Goal: Task Accomplishment & Management: Complete application form

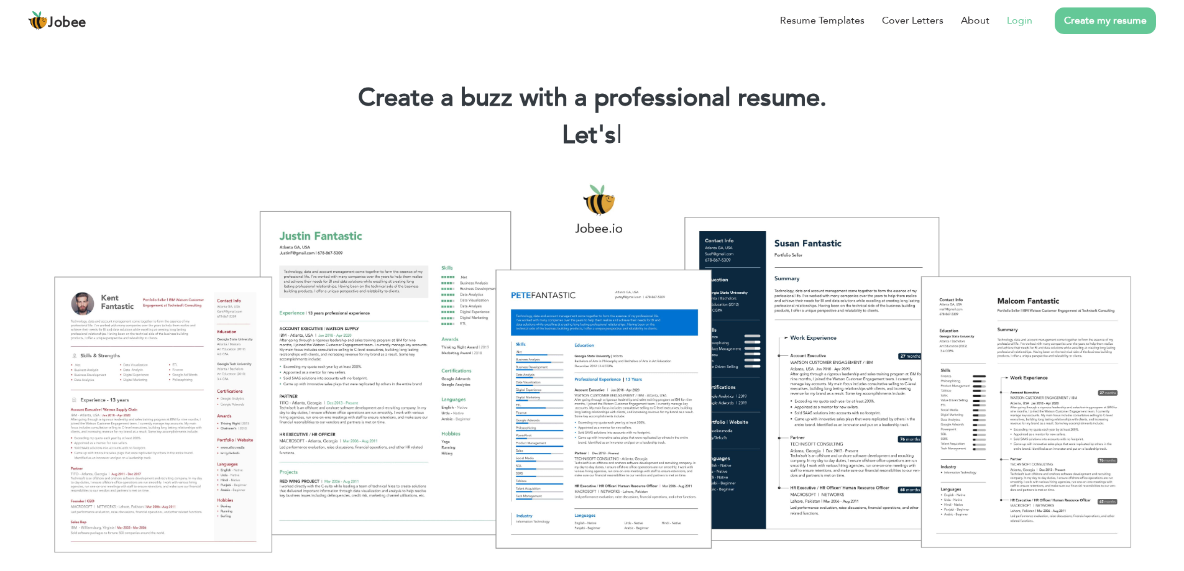
click at [1026, 19] on link "Login" at bounding box center [1019, 20] width 25 height 15
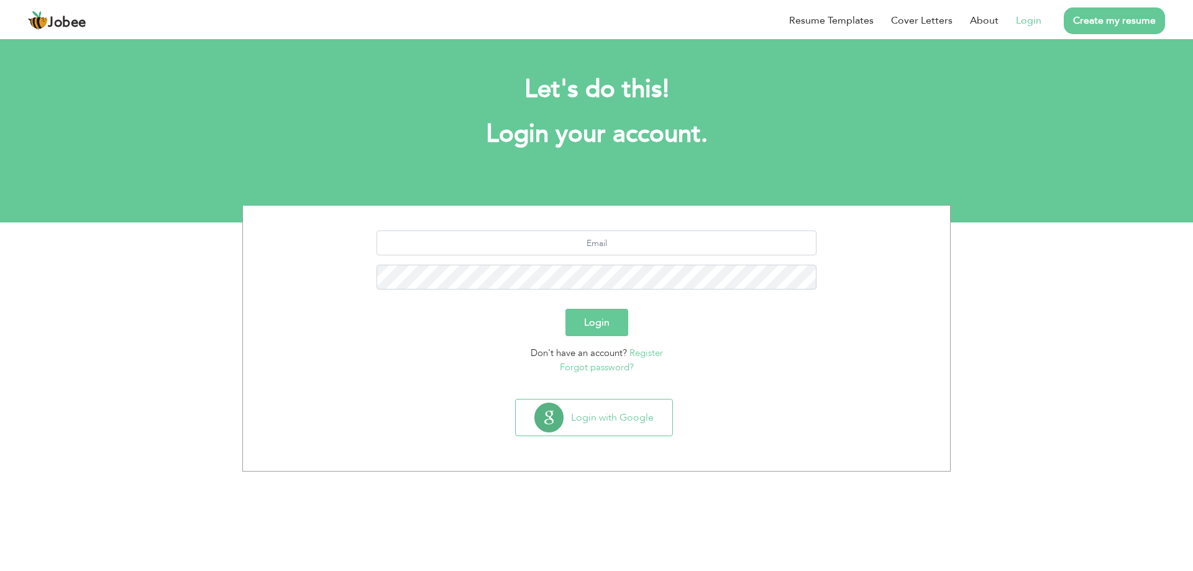
click at [610, 329] on button "Login" at bounding box center [597, 322] width 63 height 27
type button "Login"
type input "[EMAIL_ADDRESS][DOMAIN_NAME]"
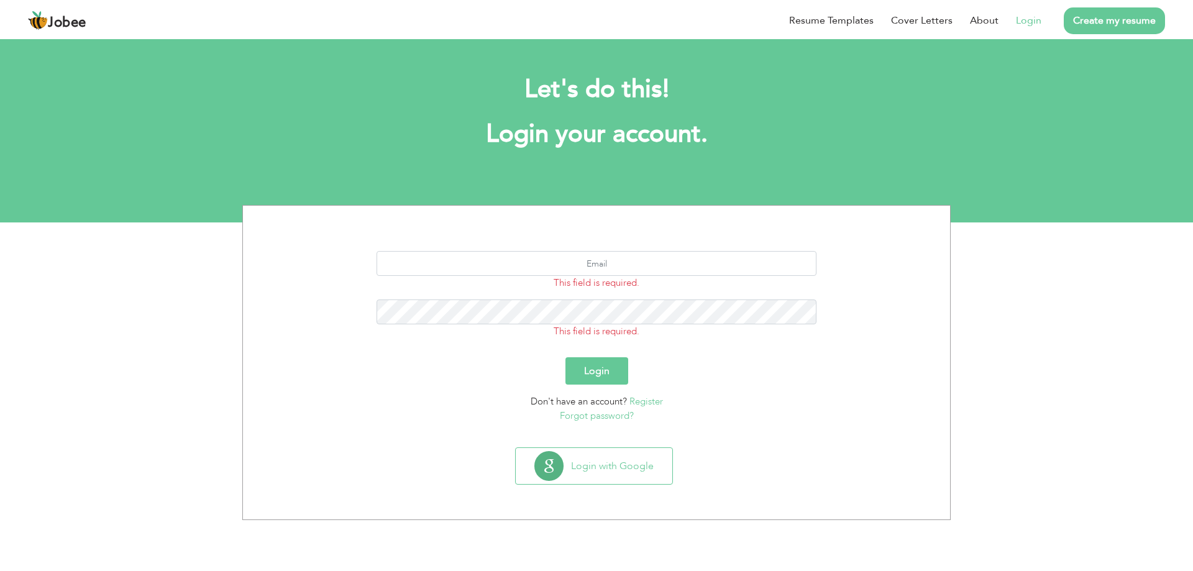
click at [604, 365] on button "Login" at bounding box center [597, 370] width 63 height 27
type button "Login"
type input "naumanbutt0322@gmail.com"
click at [636, 269] on input "text" at bounding box center [597, 263] width 441 height 25
type input "[EMAIL_ADDRESS][DOMAIN_NAME]"
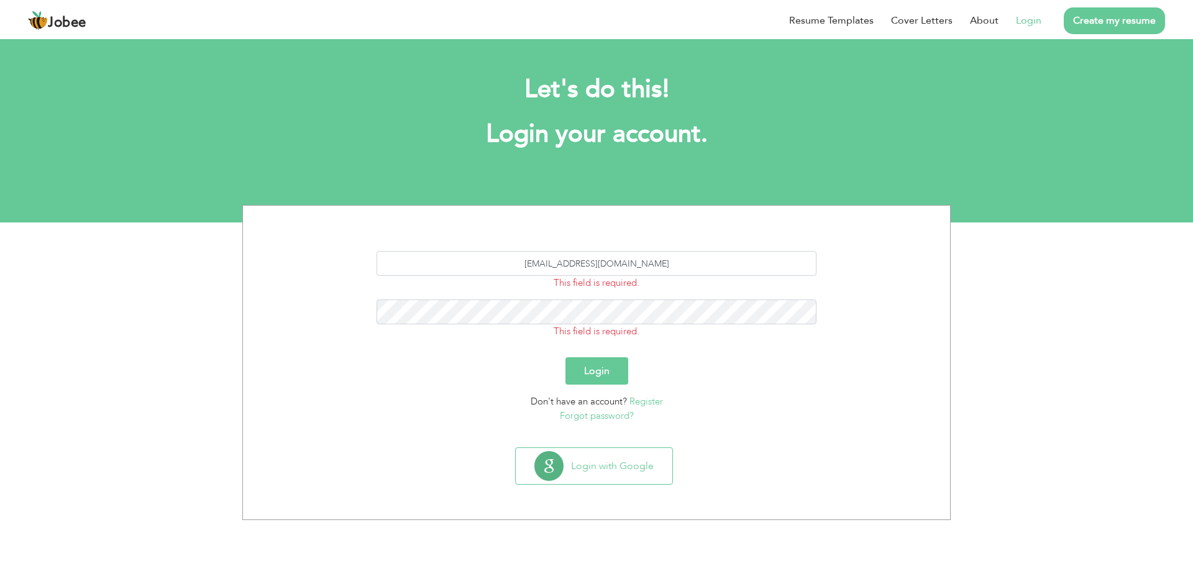
click at [595, 370] on button "Login" at bounding box center [597, 370] width 63 height 27
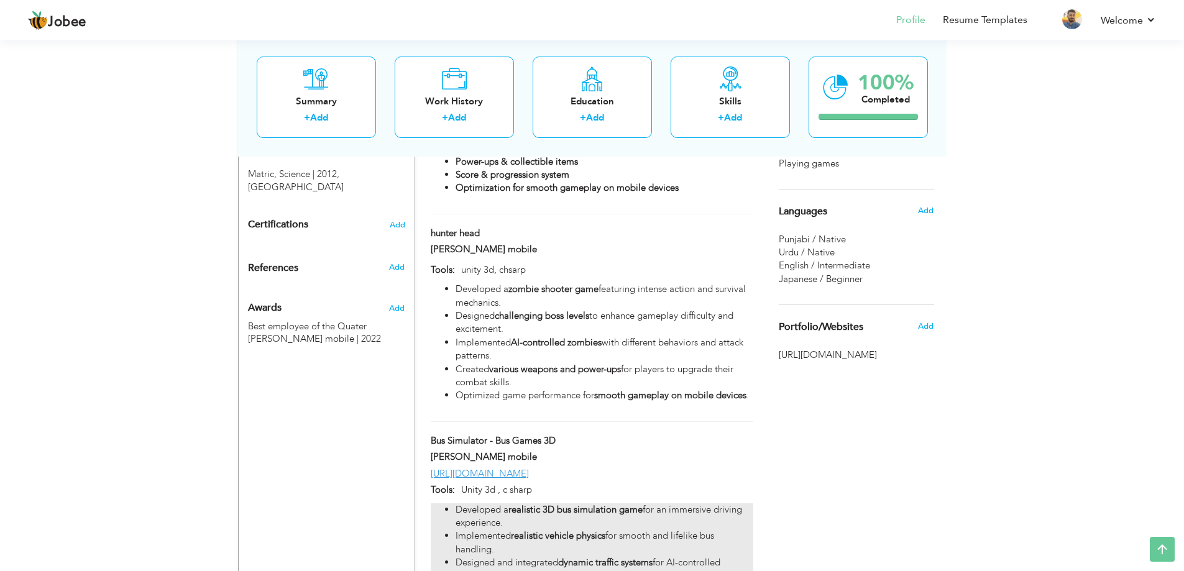
scroll to position [448, 0]
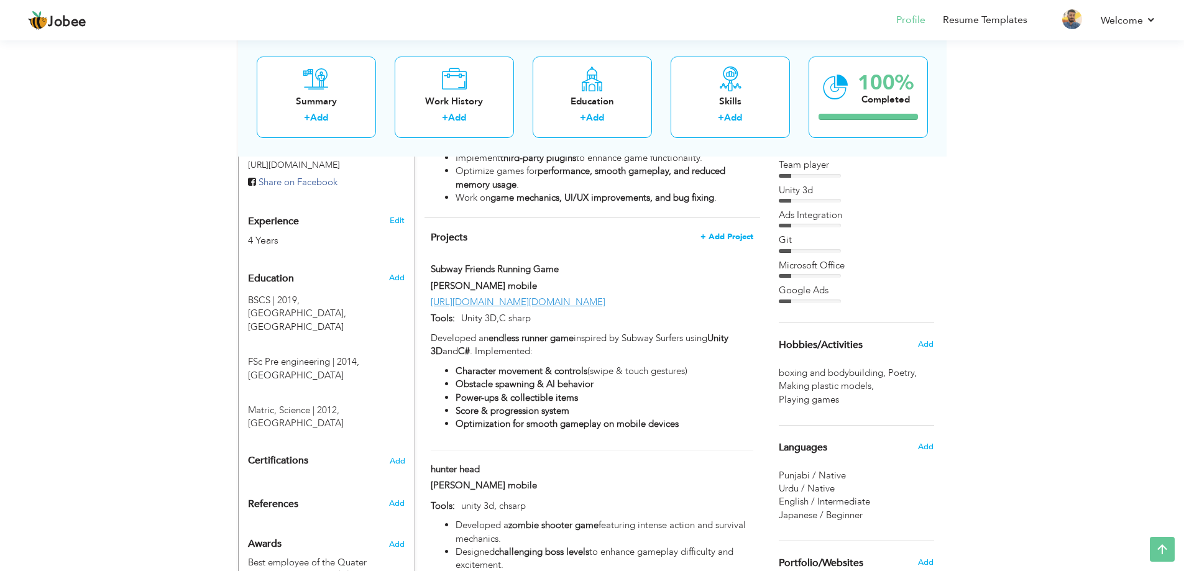
click at [717, 232] on span "+ Add Project" at bounding box center [726, 236] width 53 height 9
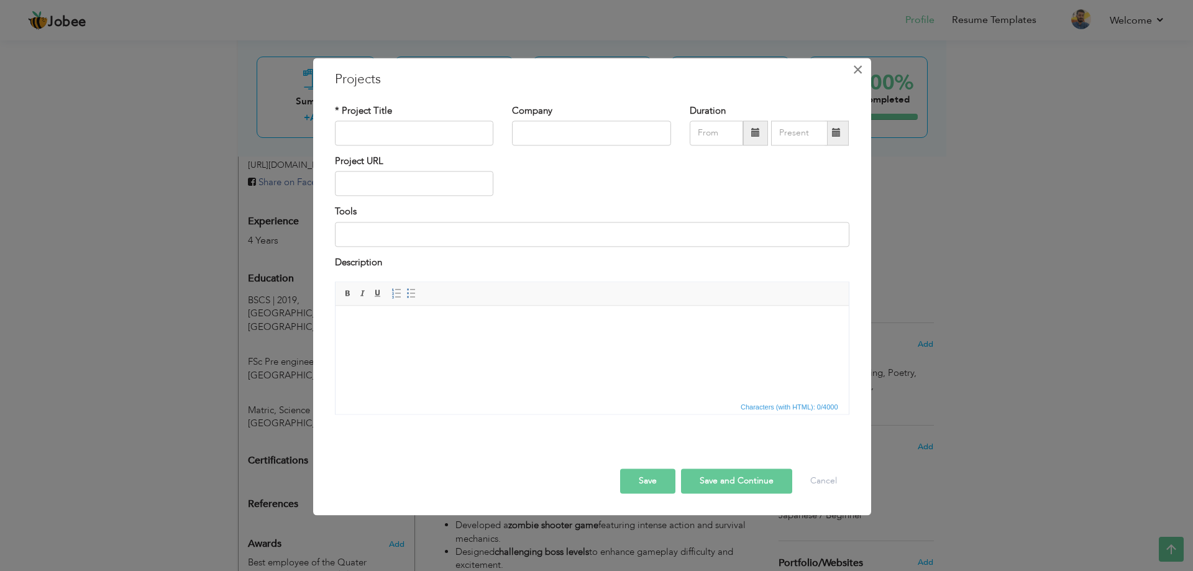
click at [856, 75] on span "×" at bounding box center [858, 69] width 11 height 22
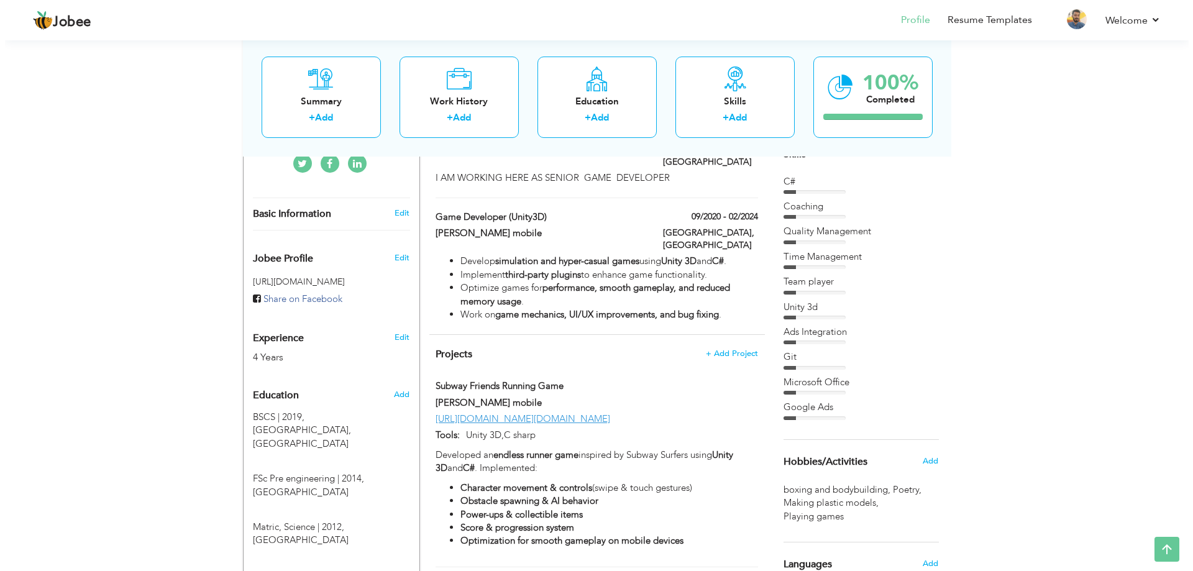
scroll to position [199, 0]
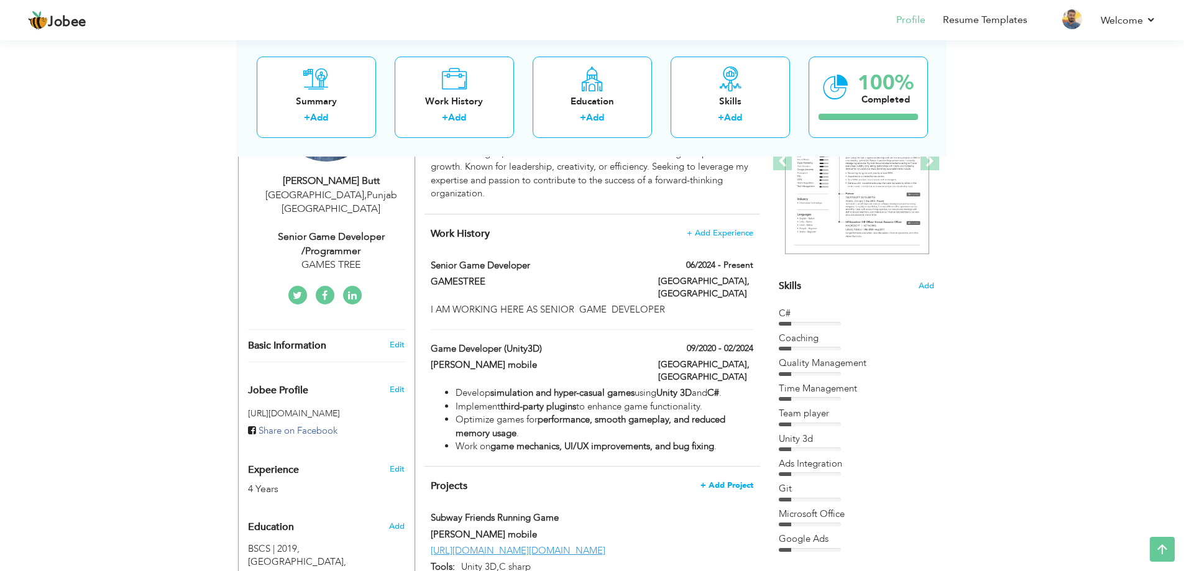
click at [731, 481] on span "+ Add Project" at bounding box center [726, 485] width 53 height 9
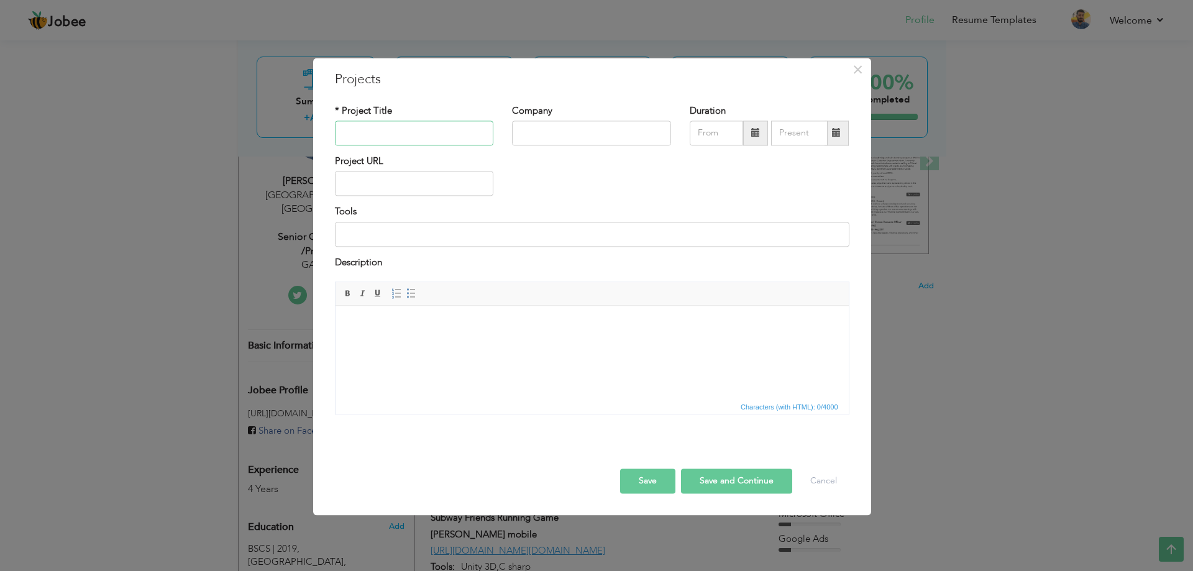
click at [409, 131] on input "text" at bounding box center [414, 133] width 159 height 25
paste input "Gangster Crime Mafia City 2"
type input "Gangster Crime Mafia City 2"
click at [564, 138] on input "text" at bounding box center [591, 133] width 159 height 25
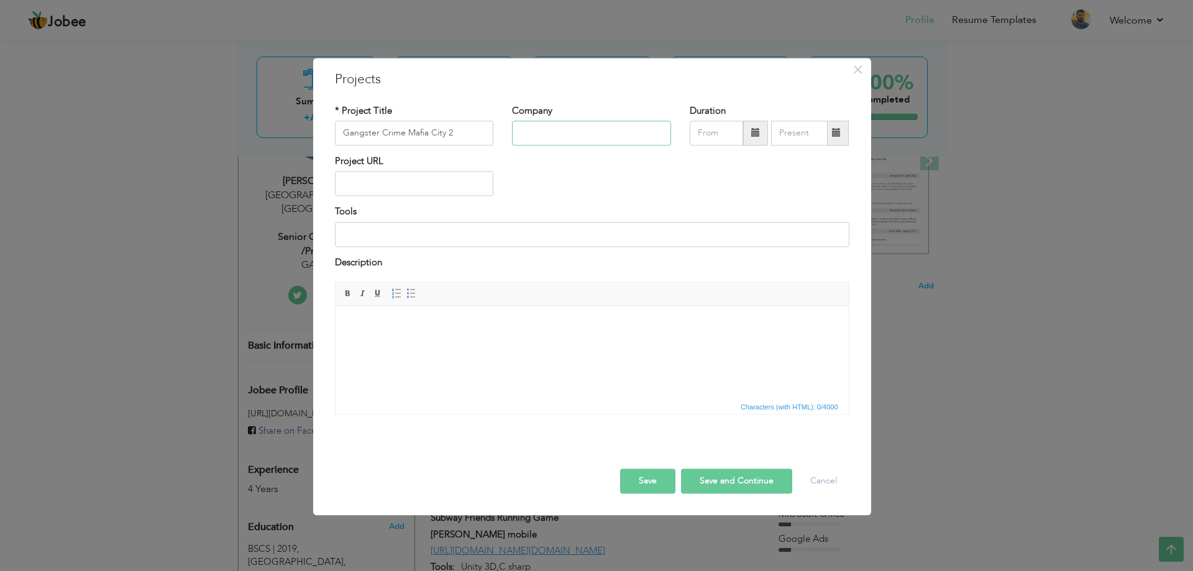
type input "g"
type input "Gamestree"
type input "09/2025"
click at [714, 136] on input "09/2025" at bounding box center [716, 133] width 53 height 25
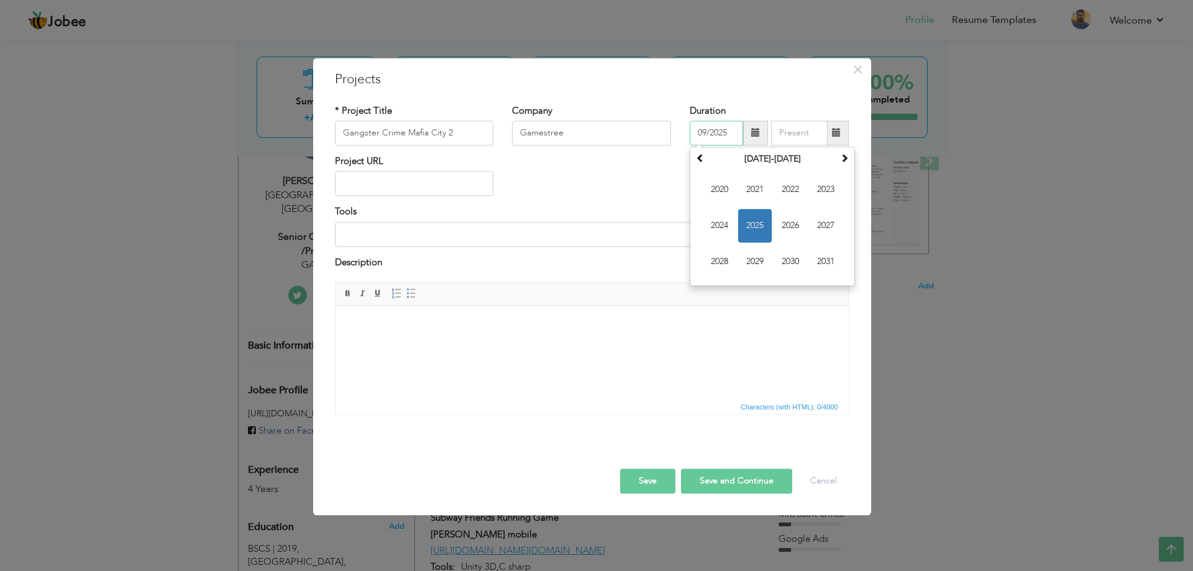
click at [763, 226] on span "2025" at bounding box center [755, 226] width 34 height 34
click at [782, 158] on th "2025" at bounding box center [772, 159] width 129 height 19
click at [761, 218] on span "2025" at bounding box center [755, 226] width 34 height 34
type input "09/2025"
click at [799, 144] on input "09/2025" at bounding box center [799, 133] width 57 height 25
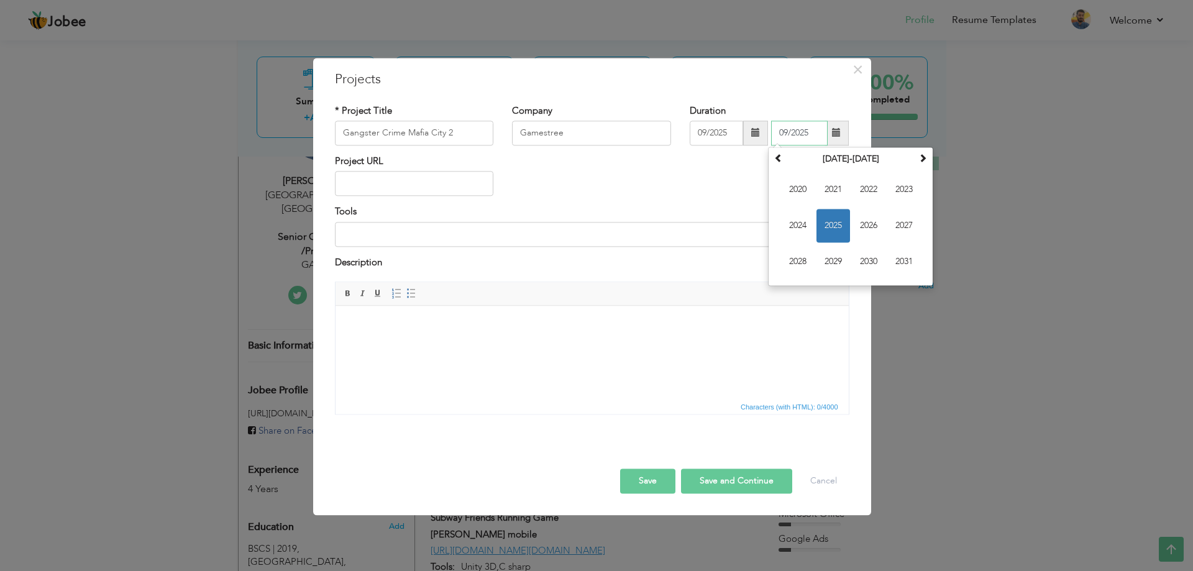
click at [838, 221] on span "2025" at bounding box center [834, 226] width 34 height 34
click at [787, 132] on input "09/2025" at bounding box center [799, 133] width 57 height 25
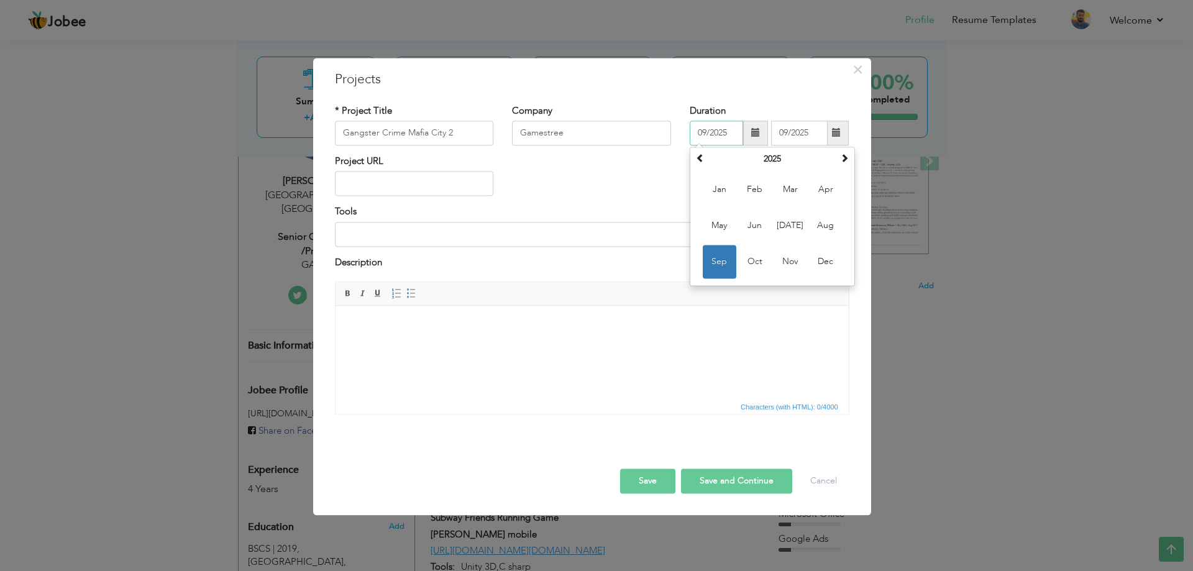
click at [706, 132] on input "09/2025" at bounding box center [716, 133] width 53 height 25
click at [730, 222] on span "May" at bounding box center [720, 226] width 34 height 34
type input "05/2025"
click at [784, 135] on input "09/2025" at bounding box center [799, 133] width 57 height 25
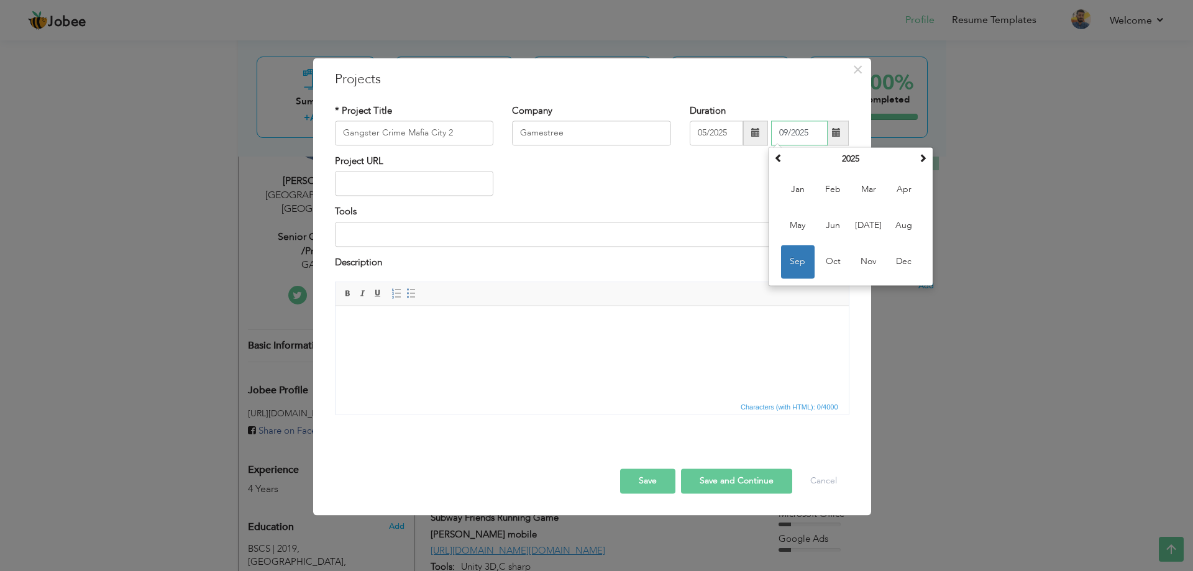
click at [802, 253] on span "Sep" at bounding box center [798, 262] width 34 height 34
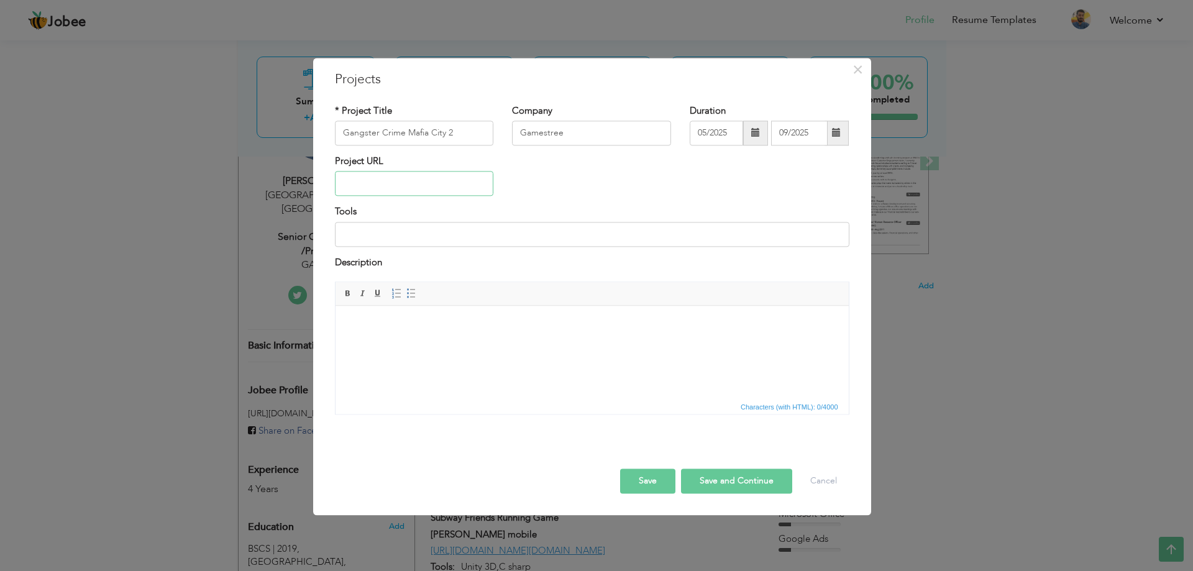
click at [365, 173] on input "text" at bounding box center [414, 184] width 159 height 25
paste input "[URL][DOMAIN_NAME][DOMAIN_NAME]"
type input "[URL][DOMAIN_NAME][DOMAIN_NAME]"
click at [429, 231] on input at bounding box center [592, 234] width 515 height 25
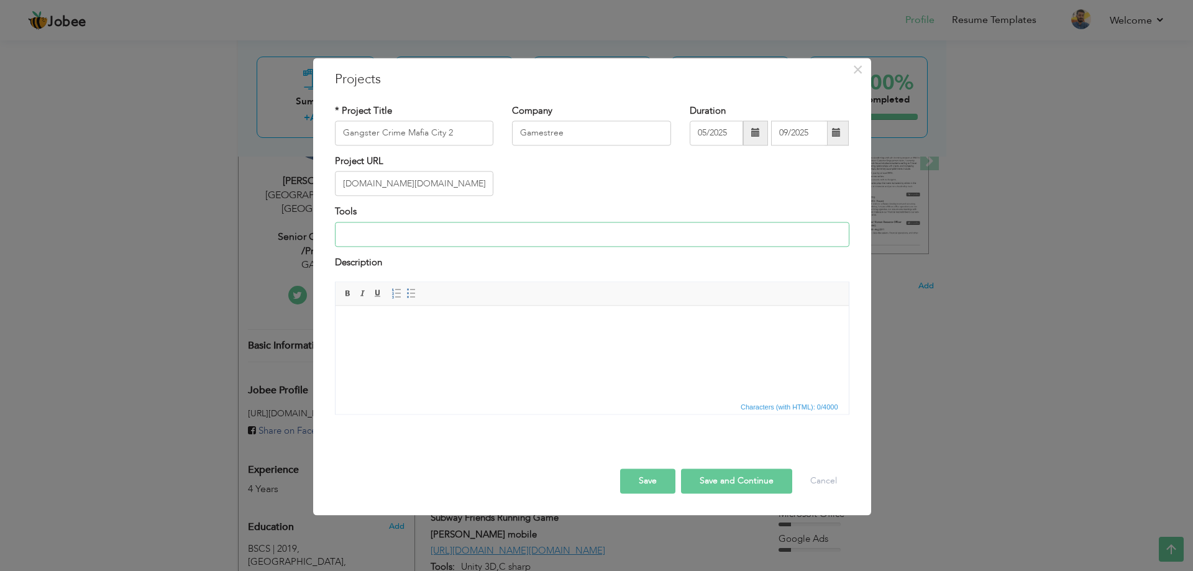
scroll to position [0, 0]
type input "Unity 3D,C sharp"
click at [405, 330] on body at bounding box center [591, 324] width 489 height 13
click at [398, 321] on body at bounding box center [591, 324] width 489 height 13
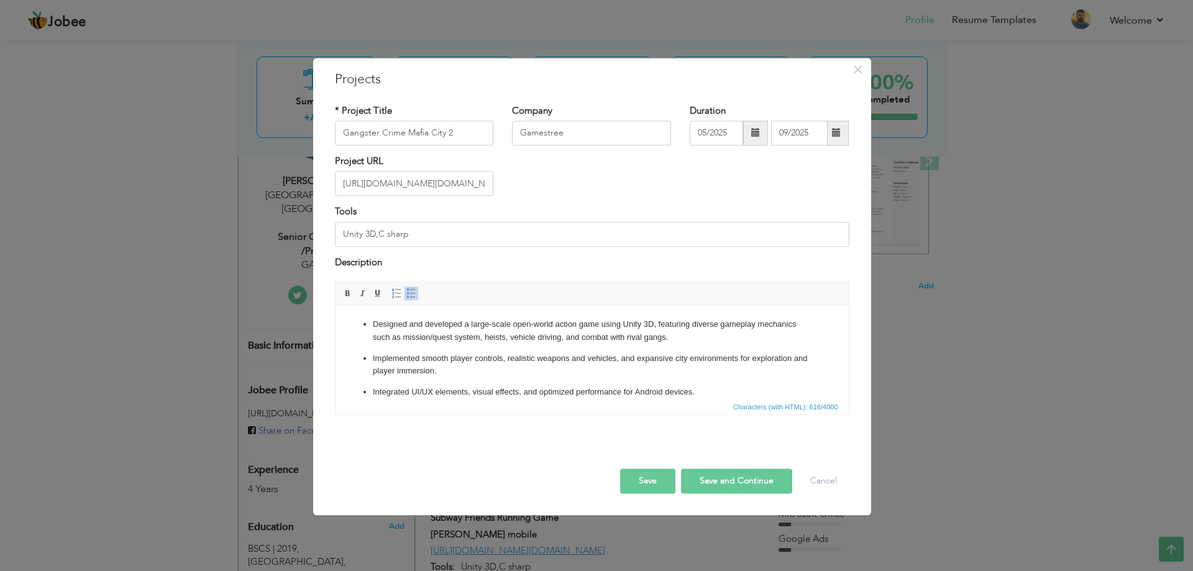
scroll to position [32, 0]
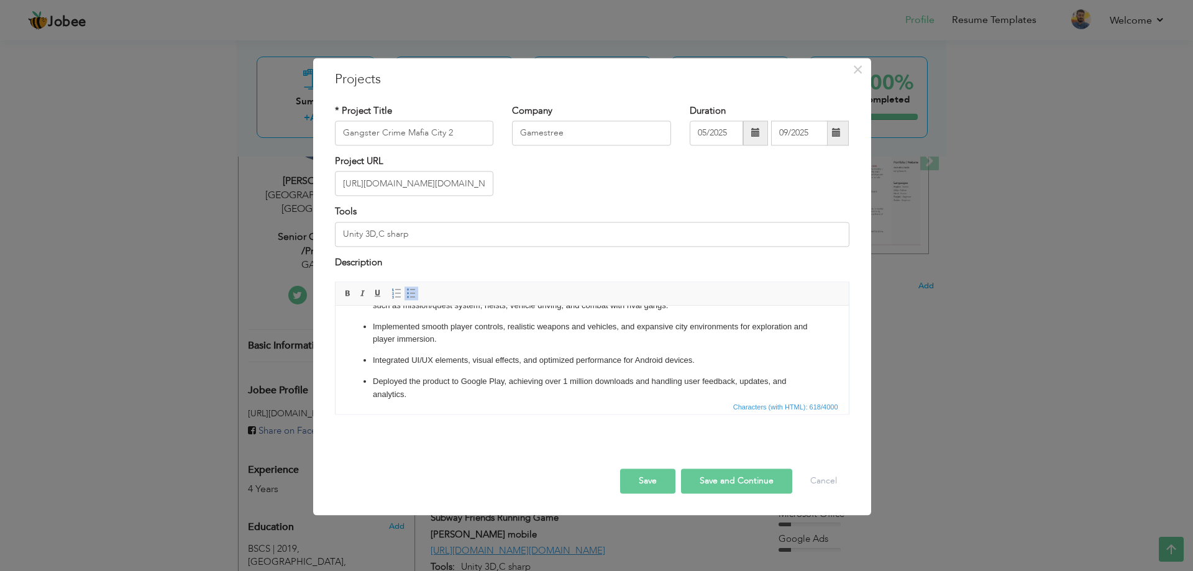
click at [722, 480] on button "Save and Continue" at bounding box center [736, 481] width 111 height 25
type input "GAMESTREE"
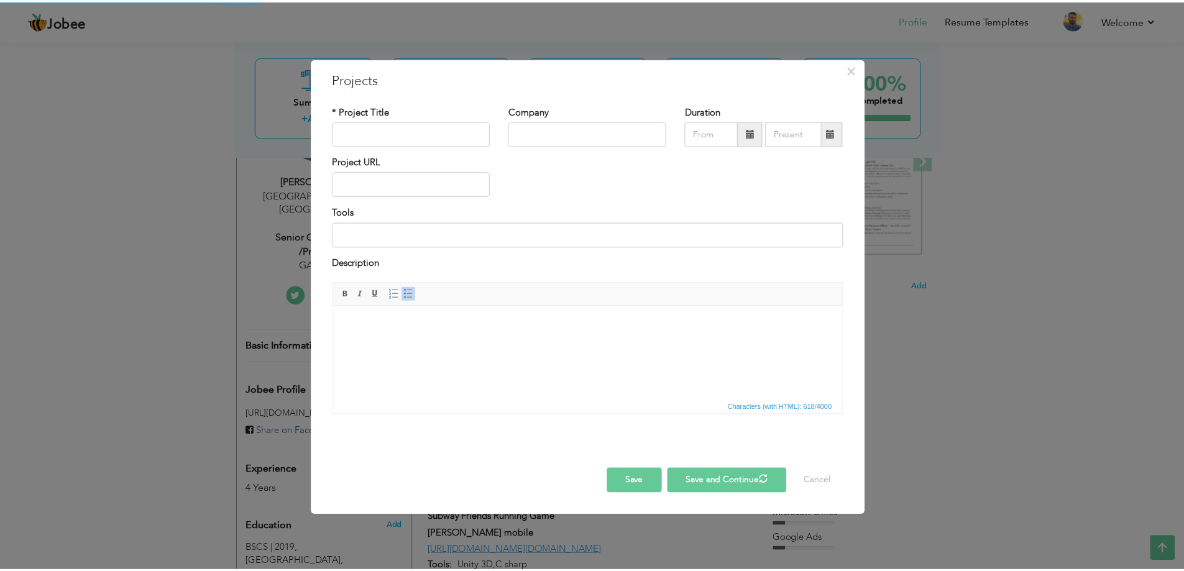
scroll to position [0, 0]
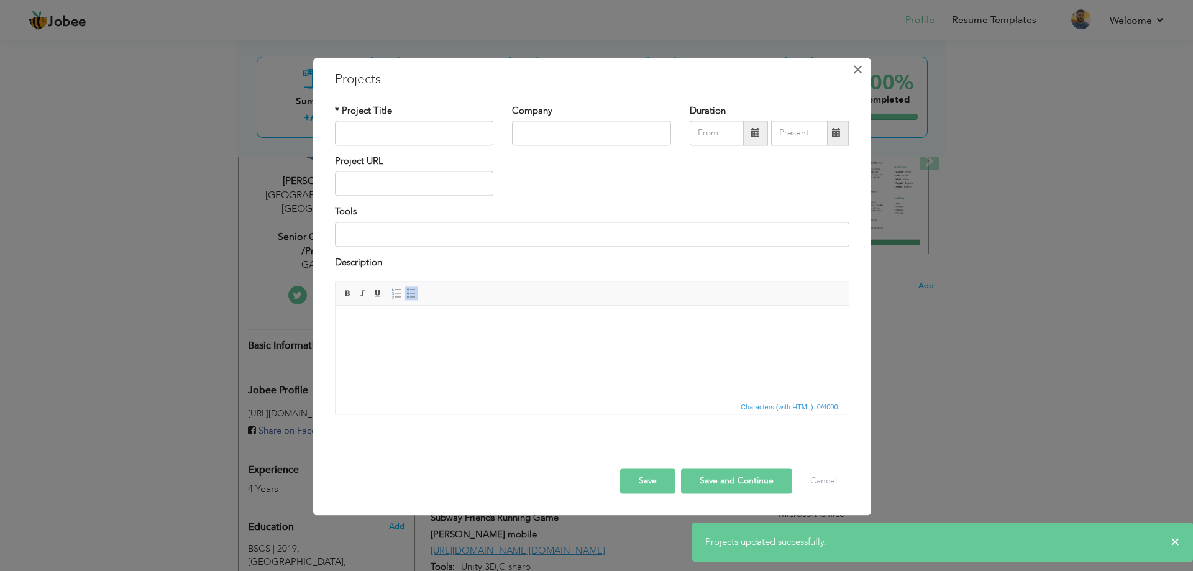
click at [856, 72] on span "×" at bounding box center [858, 69] width 11 height 22
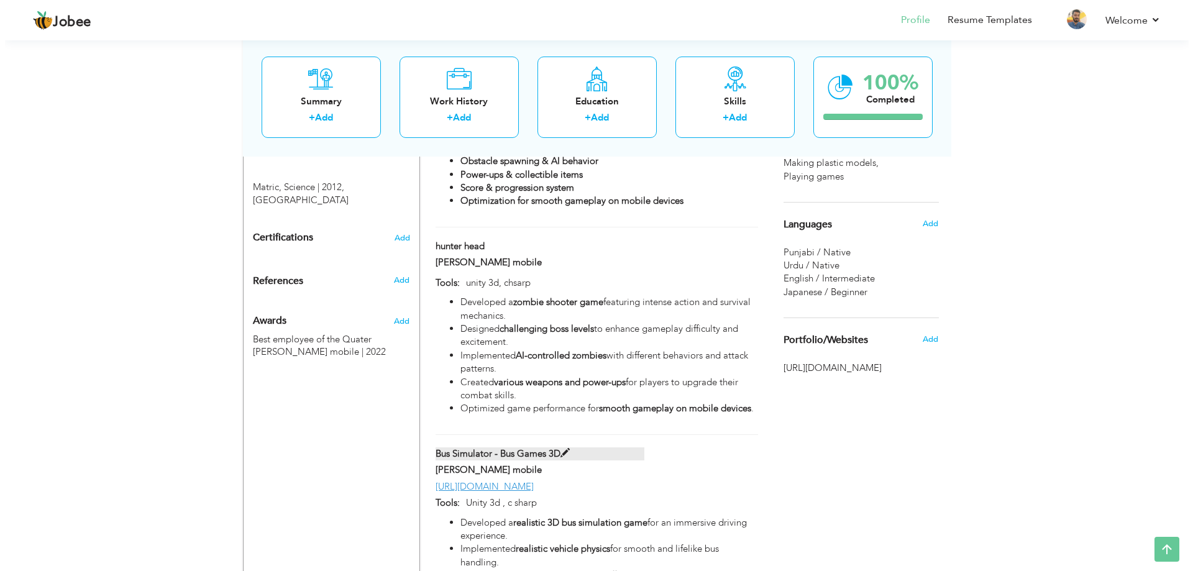
scroll to position [576, 0]
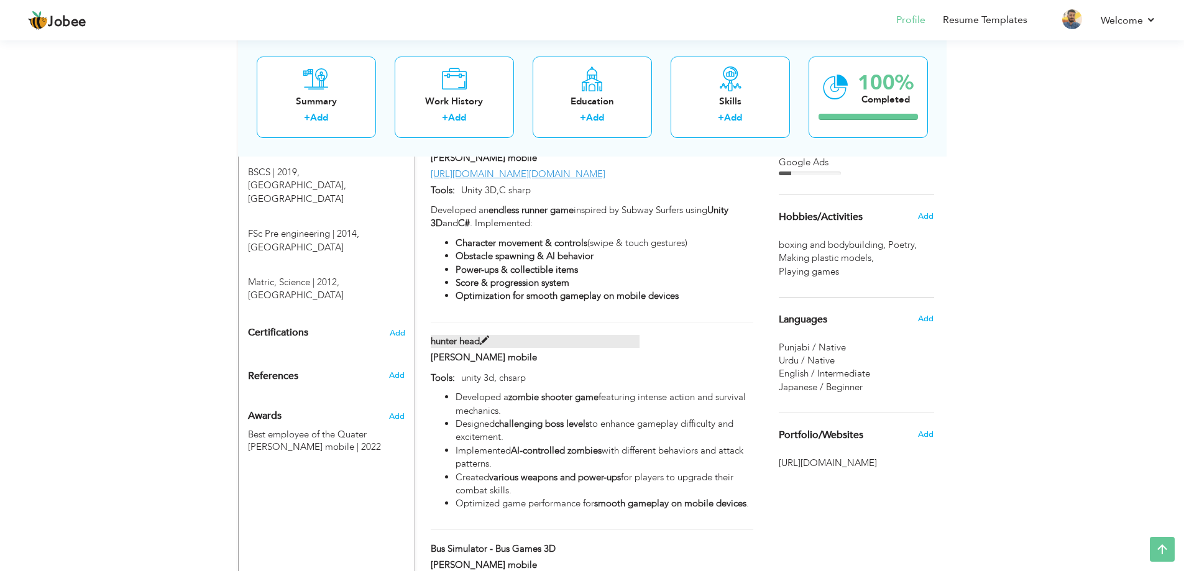
click at [483, 336] on span at bounding box center [484, 340] width 9 height 9
type input "hunter head"
type input "[PERSON_NAME] mobile"
type input "unity 3d, chsarp"
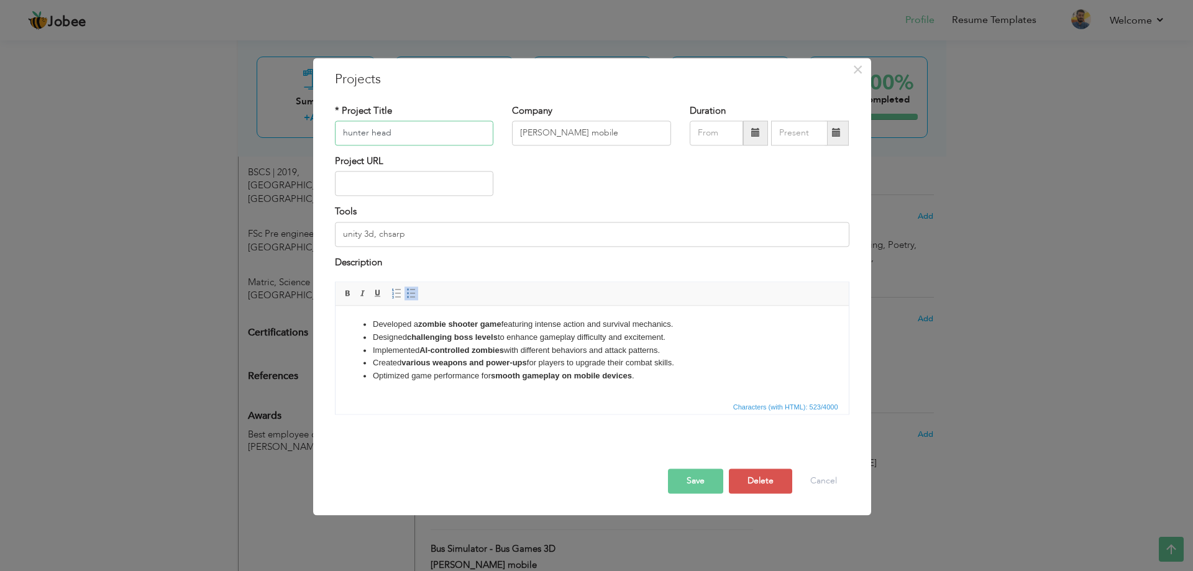
drag, startPoint x: 410, startPoint y: 133, endPoint x: 326, endPoint y: 131, distance: 83.9
click at [326, 131] on div "* Project Title hunter head" at bounding box center [415, 129] width 178 height 50
paste input "Gangster Crime Mafia City 2"
type input "Gangster Crime Mafia City 2"
drag, startPoint x: 585, startPoint y: 132, endPoint x: 515, endPoint y: 131, distance: 70.3
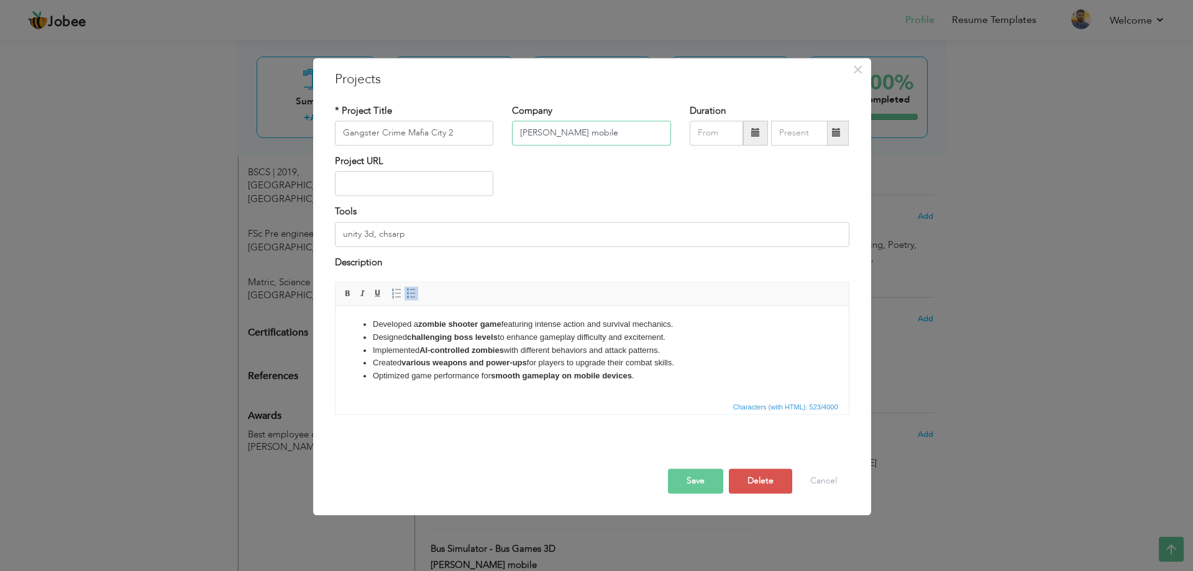
click at [515, 131] on input "[PERSON_NAME] mobile" at bounding box center [591, 133] width 159 height 25
type input "g"
type input "Gamestree"
click at [397, 177] on input "text" at bounding box center [414, 184] width 159 height 25
paste input "[URL][DOMAIN_NAME][DOMAIN_NAME]"
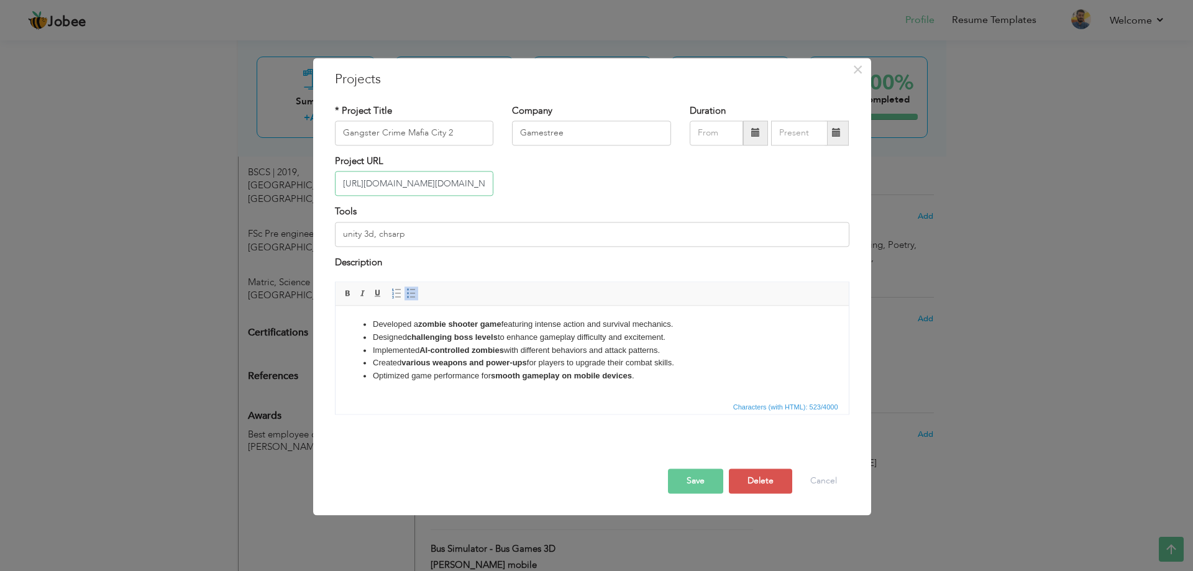
scroll to position [0, 219]
type input "[URL][DOMAIN_NAME][DOMAIN_NAME]"
click at [729, 135] on input "text" at bounding box center [716, 133] width 53 height 25
click at [756, 224] on span "Jun" at bounding box center [755, 226] width 34 height 34
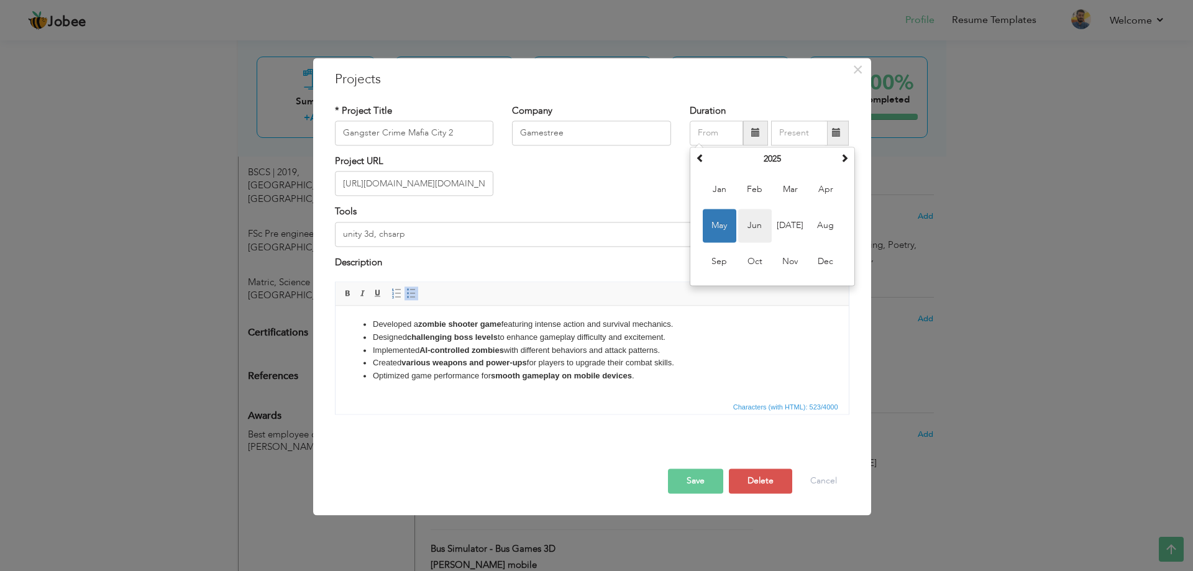
type input "06/2025"
click at [756, 224] on input "unity 3d, chsarp" at bounding box center [592, 234] width 515 height 25
click at [799, 132] on input "text" at bounding box center [799, 133] width 57 height 25
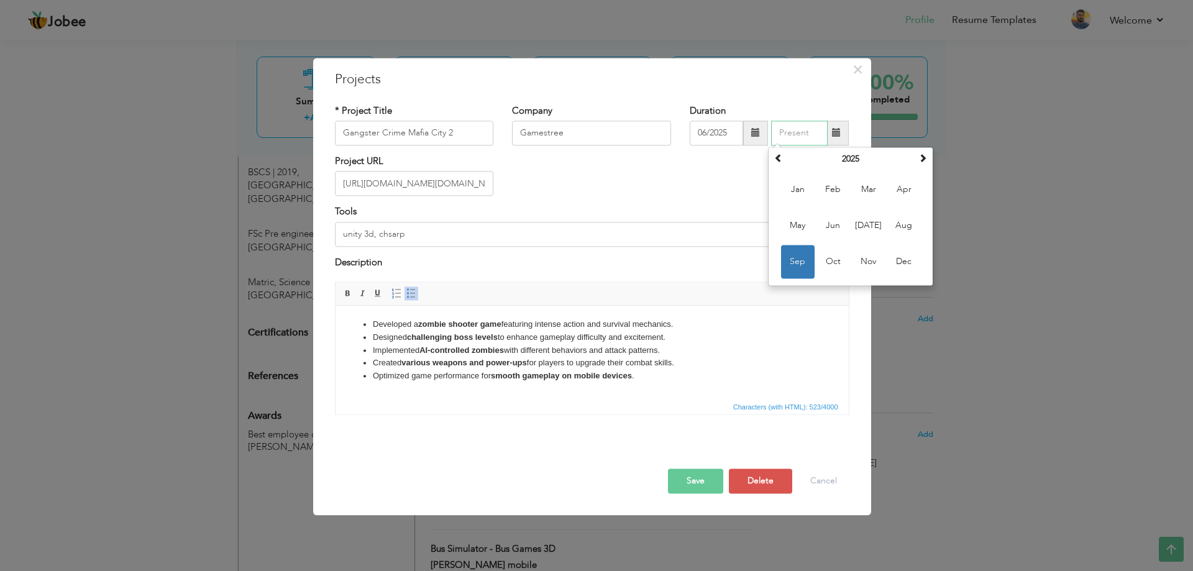
click at [804, 256] on span "Sep" at bounding box center [798, 262] width 34 height 34
type input "09/2025"
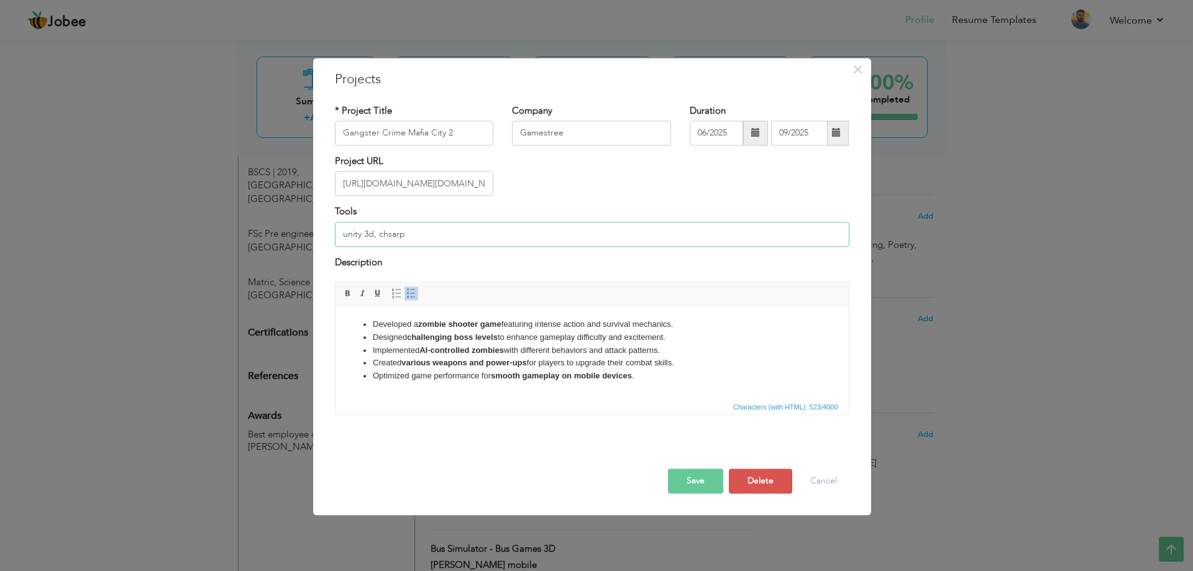
click at [432, 228] on input "unity 3d, chsarp" at bounding box center [592, 234] width 515 height 25
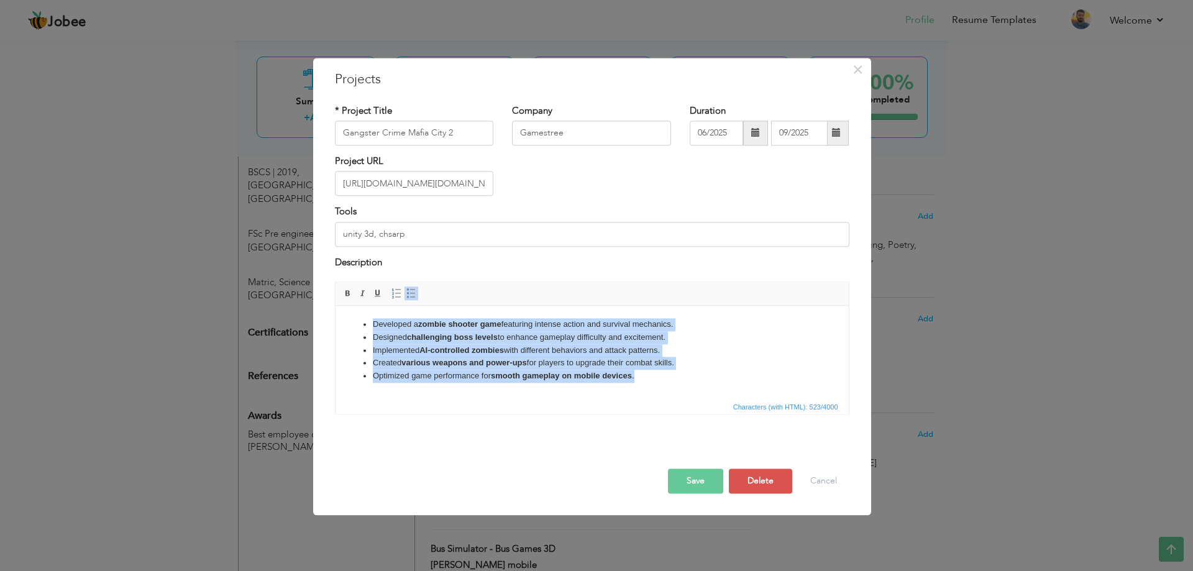
drag, startPoint x: 656, startPoint y: 380, endPoint x: 353, endPoint y: 320, distance: 309.1
click at [353, 320] on ul "Developed a zombie shooter game featuring intense action and survival mechanics…" at bounding box center [591, 350] width 489 height 65
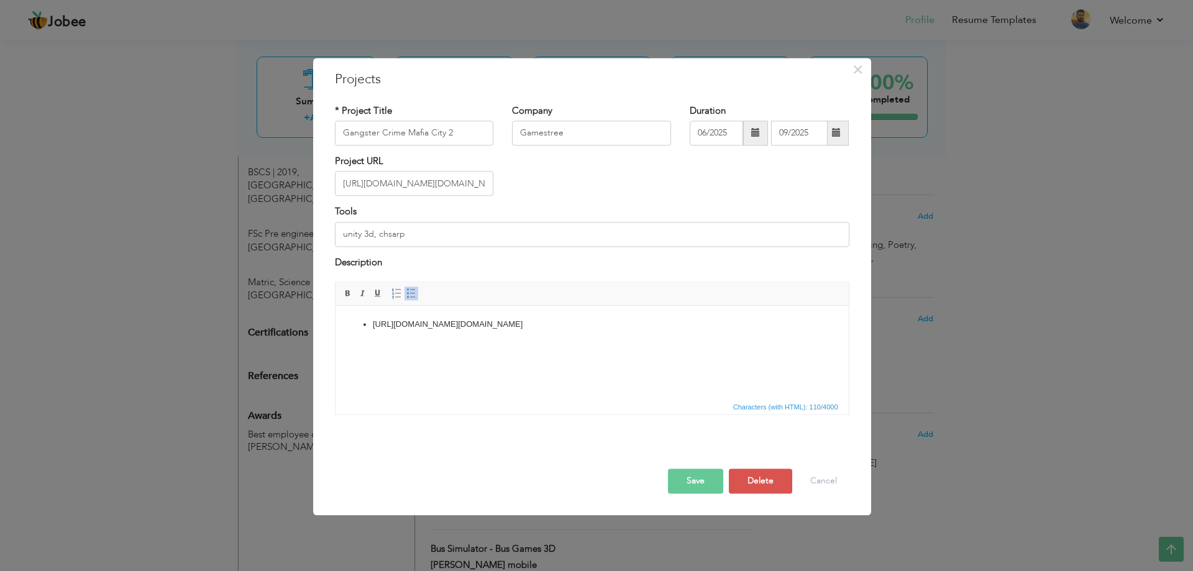
drag, startPoint x: 712, startPoint y: 318, endPoint x: 353, endPoint y: 313, distance: 359.3
click at [353, 313] on html "[URL][DOMAIN_NAME][DOMAIN_NAME]" at bounding box center [591, 325] width 513 height 38
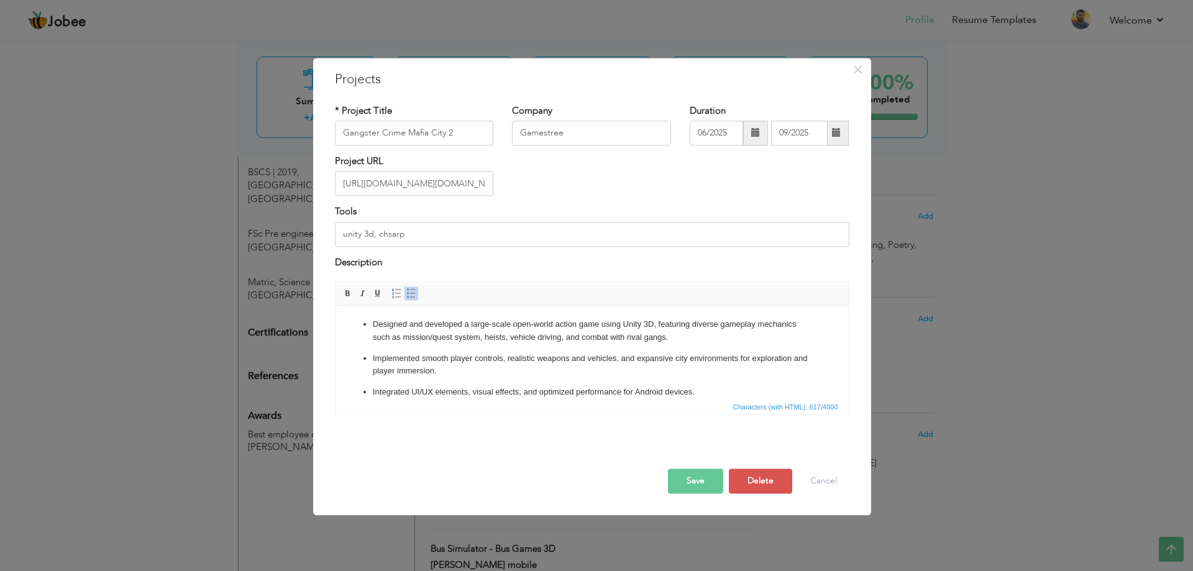
scroll to position [47, 0]
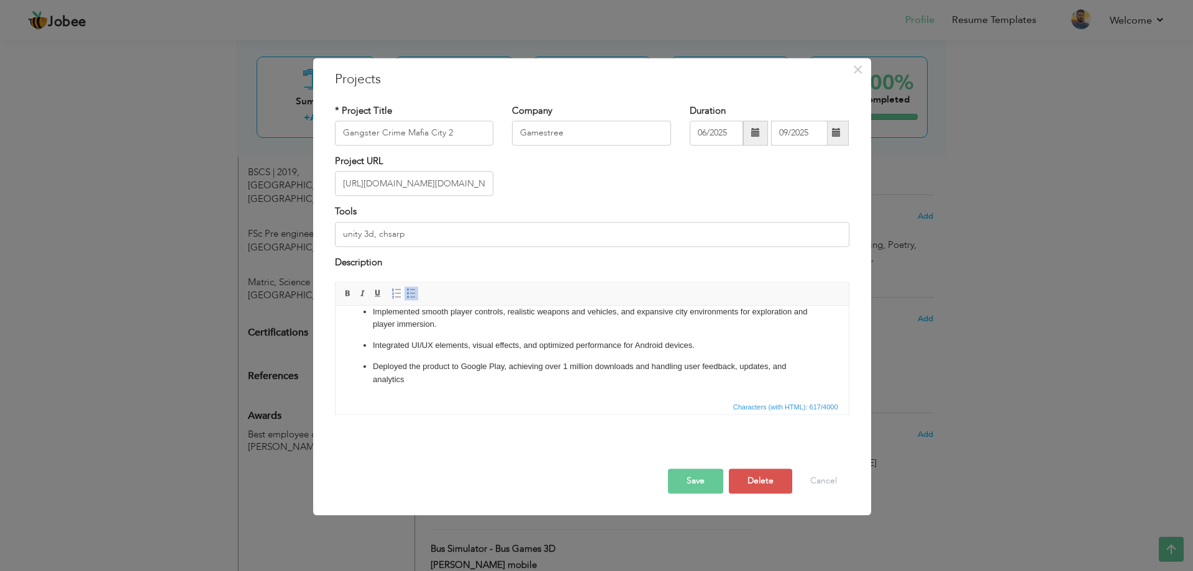
click at [708, 479] on button "Save" at bounding box center [695, 481] width 55 height 25
type input "GAMESTREE"
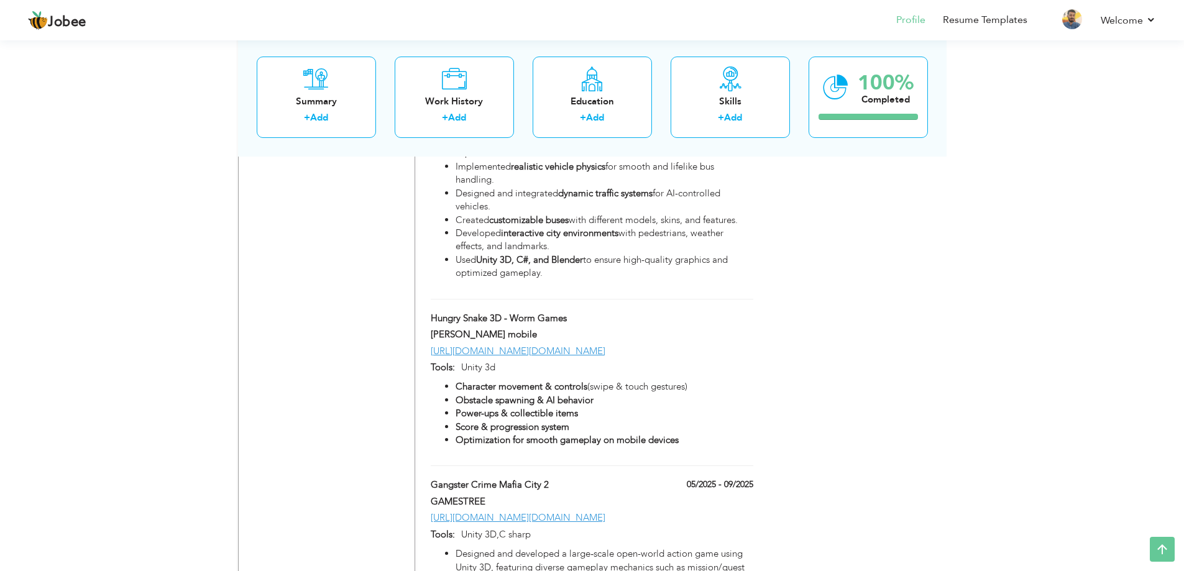
scroll to position [1303, 0]
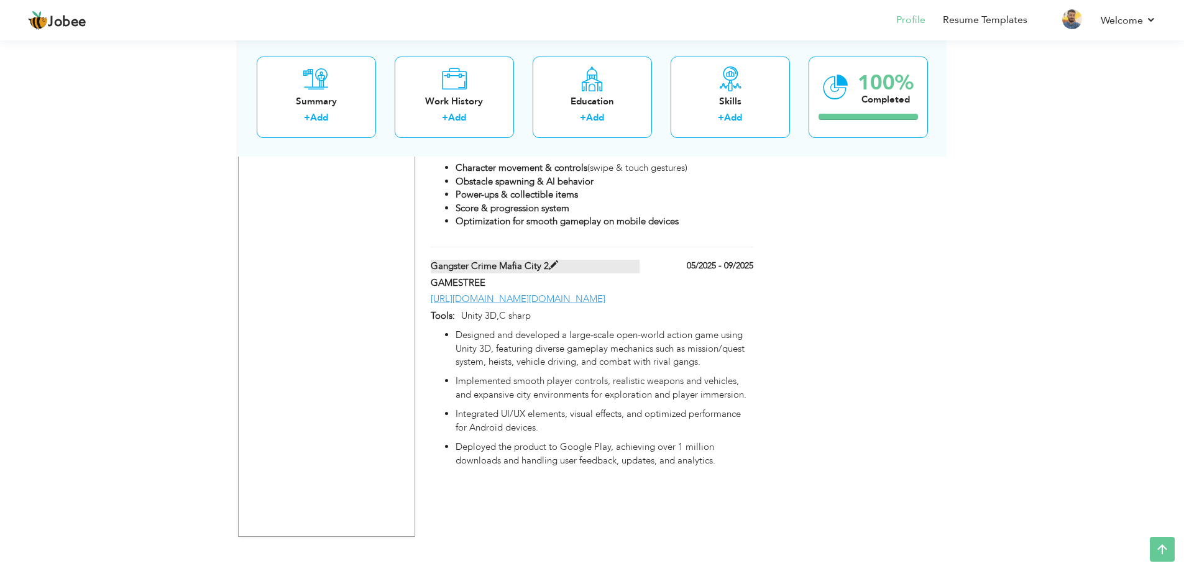
click at [551, 270] on span at bounding box center [553, 265] width 9 height 9
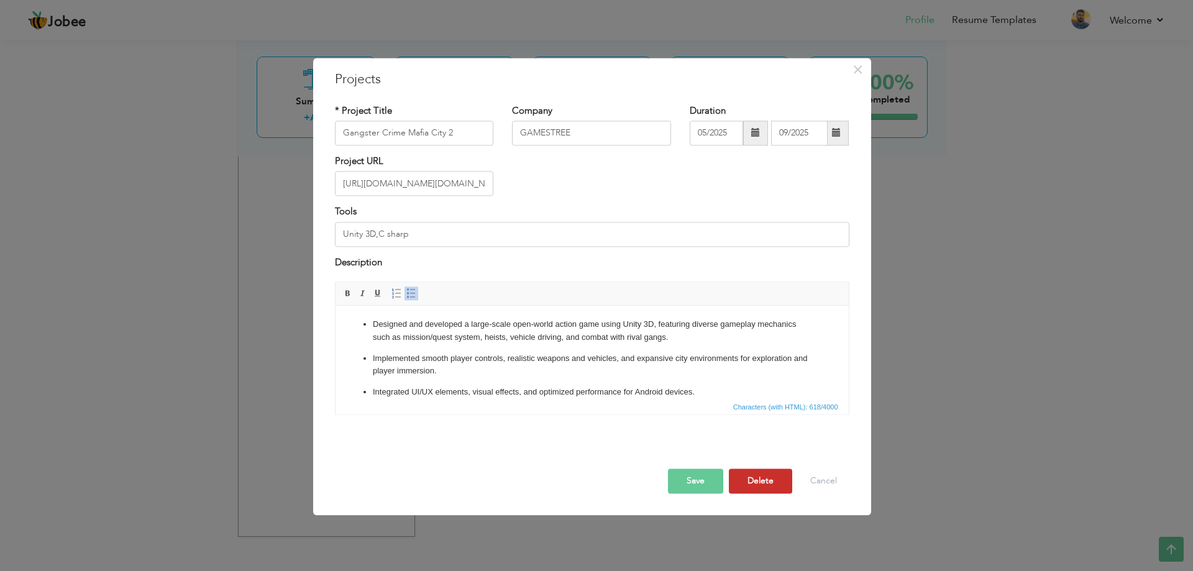
click at [758, 480] on button "Delete" at bounding box center [760, 481] width 63 height 25
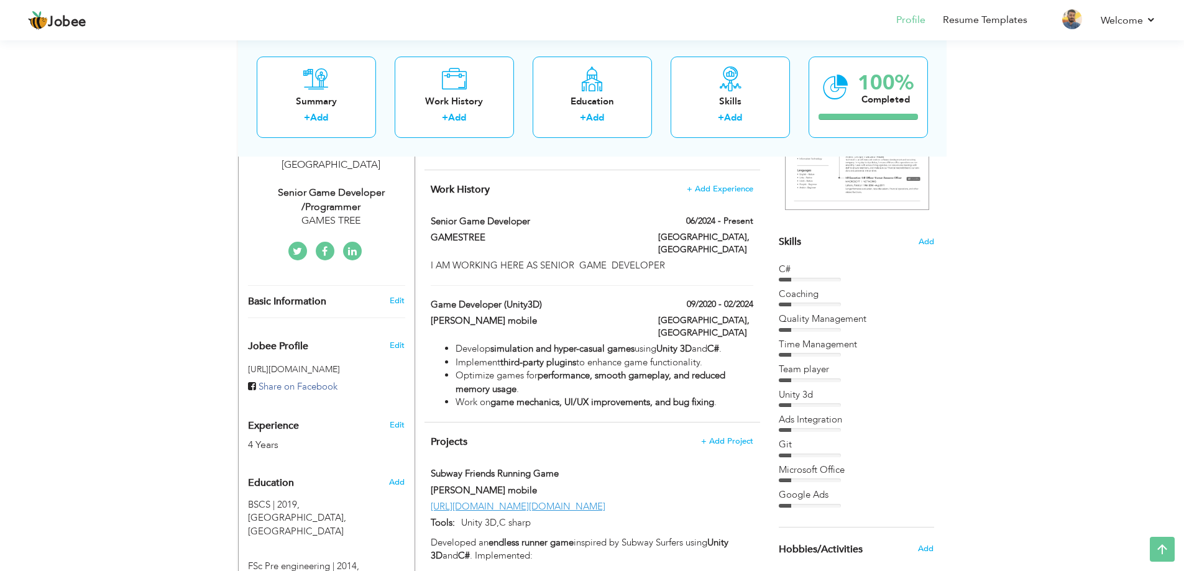
scroll to position [0, 0]
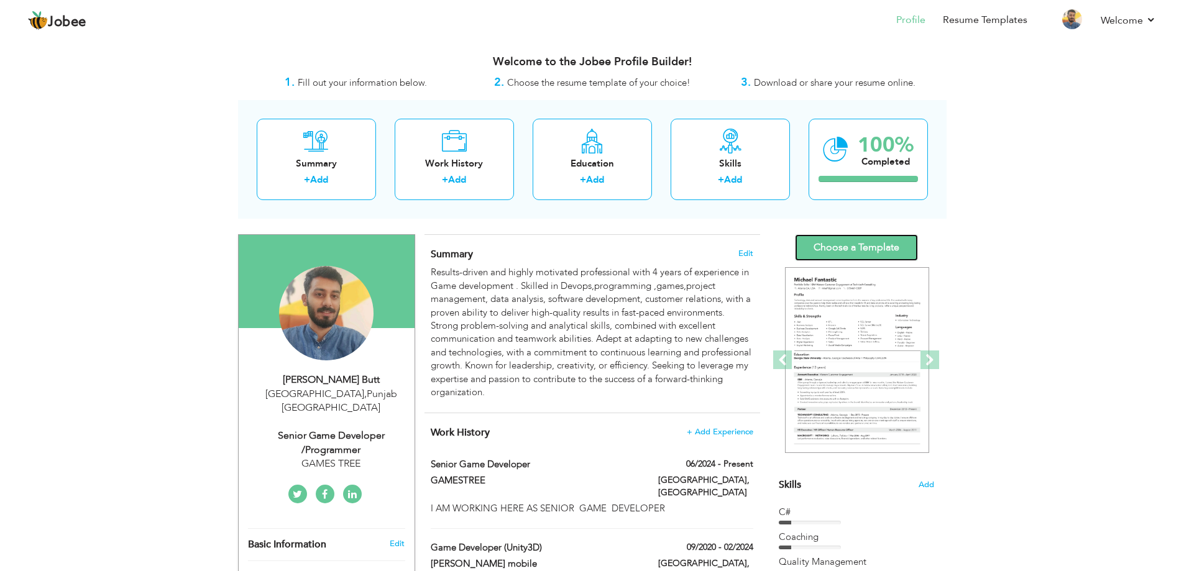
click at [866, 246] on link "Choose a Template" at bounding box center [856, 247] width 123 height 27
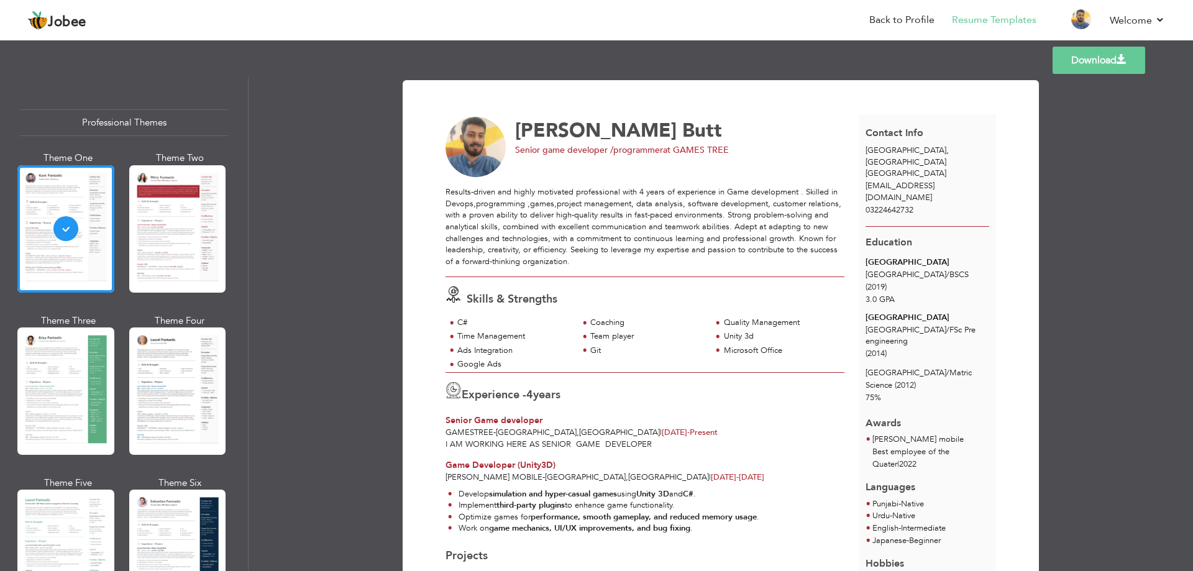
click at [1110, 60] on link "Download" at bounding box center [1099, 60] width 93 height 27
